Goal: Task Accomplishment & Management: Use online tool/utility

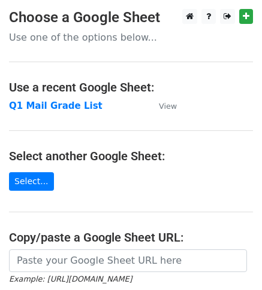
click at [78, 112] on td "Q1 Mail Grade List" at bounding box center [78, 106] width 138 height 14
click at [78, 108] on strong "Q1 Mail Grade List" at bounding box center [55, 106] width 93 height 11
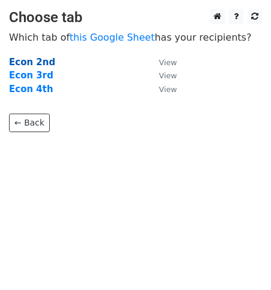
click at [29, 65] on strong "Econ 2nd" at bounding box center [32, 62] width 46 height 11
click at [29, 62] on strong "Econ 2nd" at bounding box center [32, 62] width 46 height 11
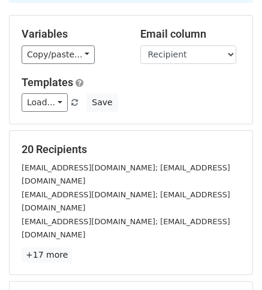
scroll to position [120, 0]
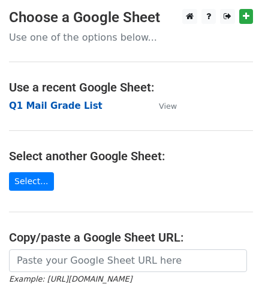
click at [68, 105] on strong "Q1 Mail Grade List" at bounding box center [55, 106] width 93 height 11
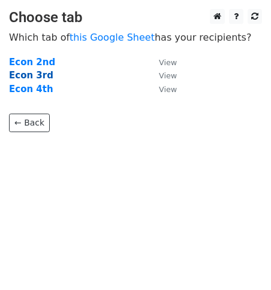
click at [35, 76] on strong "Econ 3rd" at bounding box center [31, 75] width 44 height 11
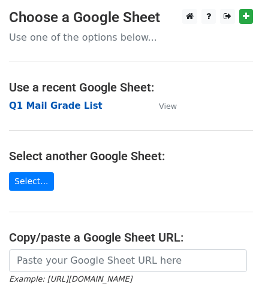
click at [69, 107] on strong "Q1 Mail Grade List" at bounding box center [55, 106] width 93 height 11
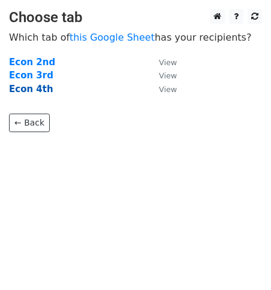
click at [41, 90] on strong "Econ 4th" at bounding box center [31, 89] width 44 height 11
